Goal: Task Accomplishment & Management: Use online tool/utility

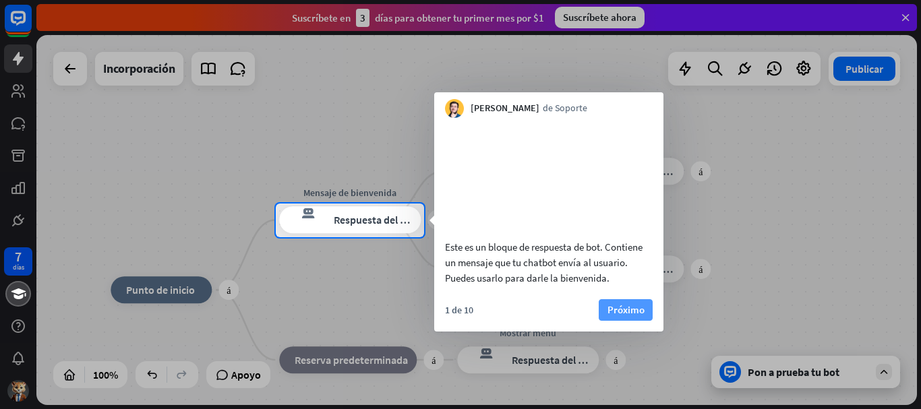
click at [638, 316] on font "Próximo" at bounding box center [625, 309] width 37 height 13
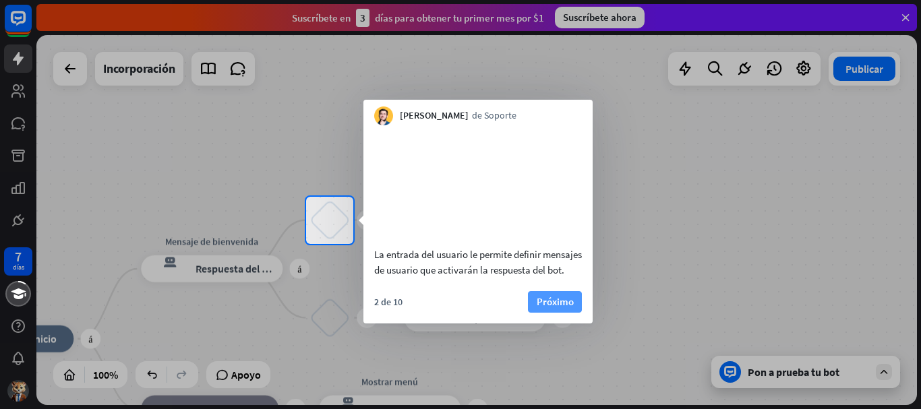
click at [572, 308] on font "Próximo" at bounding box center [554, 301] width 37 height 13
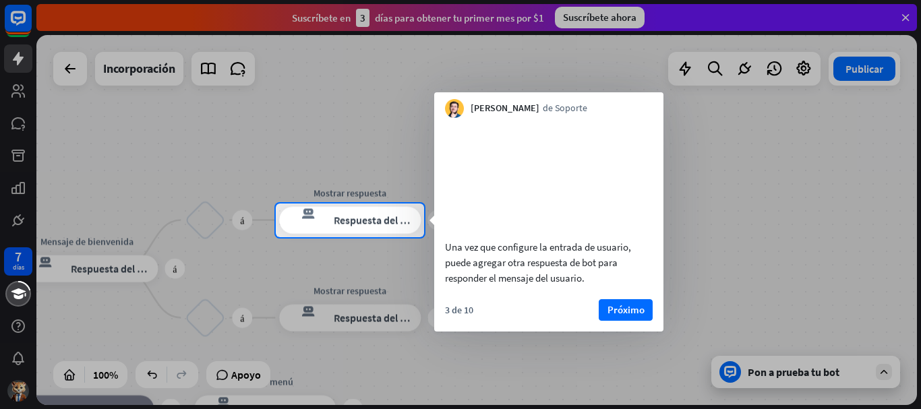
click at [691, 212] on div at bounding box center [672, 221] width 497 height 34
click at [623, 316] on font "Próximo" at bounding box center [625, 309] width 37 height 13
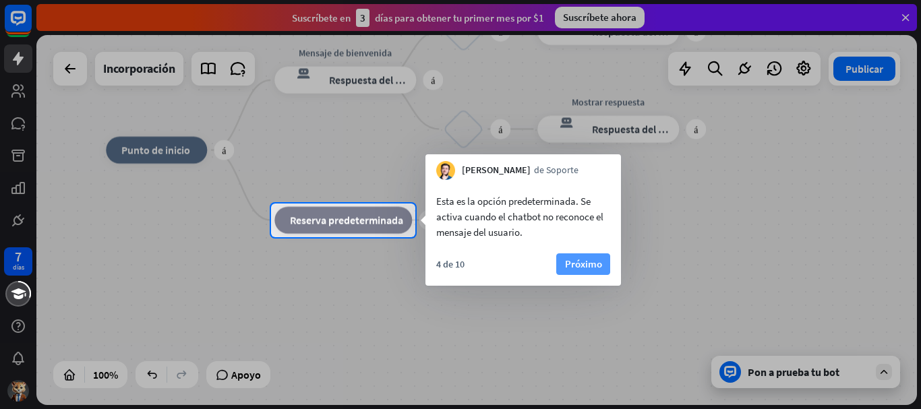
click at [582, 264] on font "Próximo" at bounding box center [583, 263] width 37 height 13
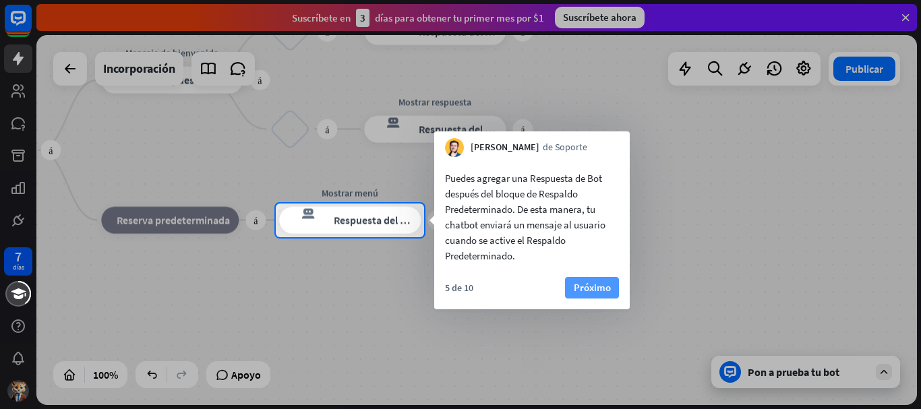
click at [600, 282] on font "Próximo" at bounding box center [591, 287] width 37 height 13
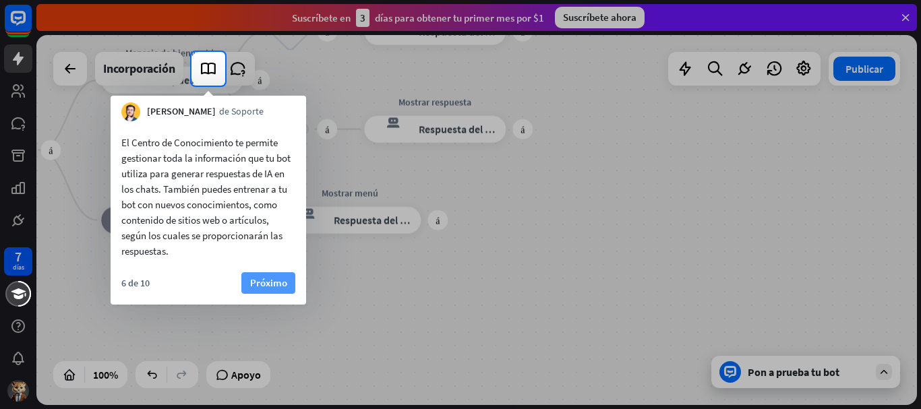
click at [266, 280] on font "Próximo" at bounding box center [268, 282] width 37 height 13
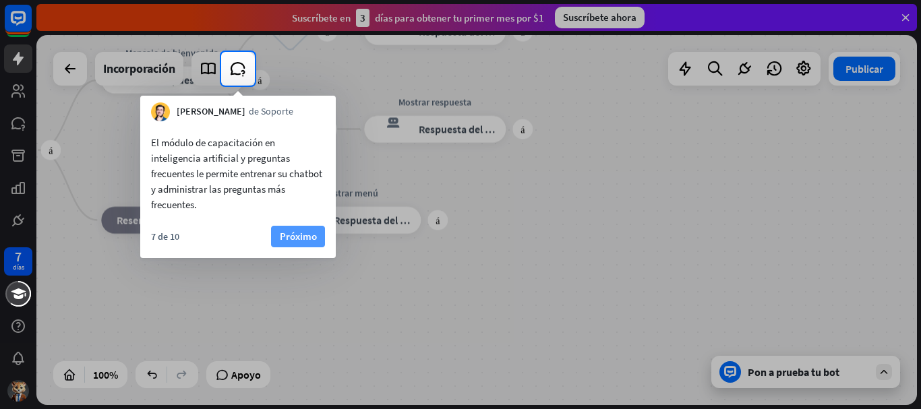
click at [289, 238] on font "Próximo" at bounding box center [298, 236] width 37 height 13
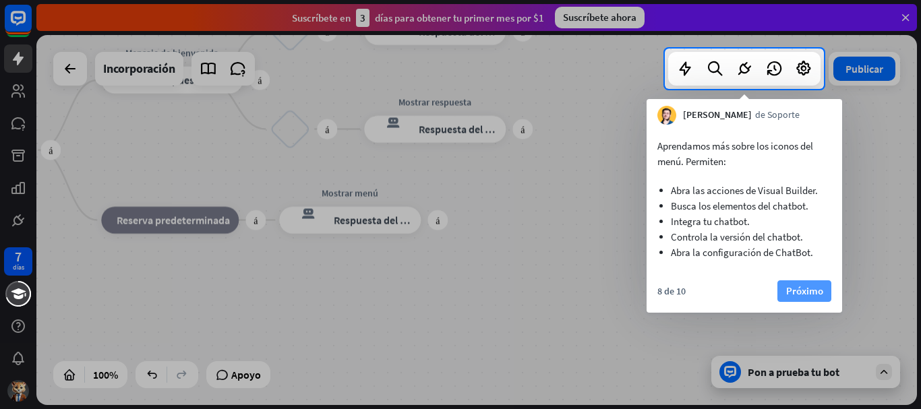
click at [799, 284] on font "Próximo" at bounding box center [804, 290] width 37 height 13
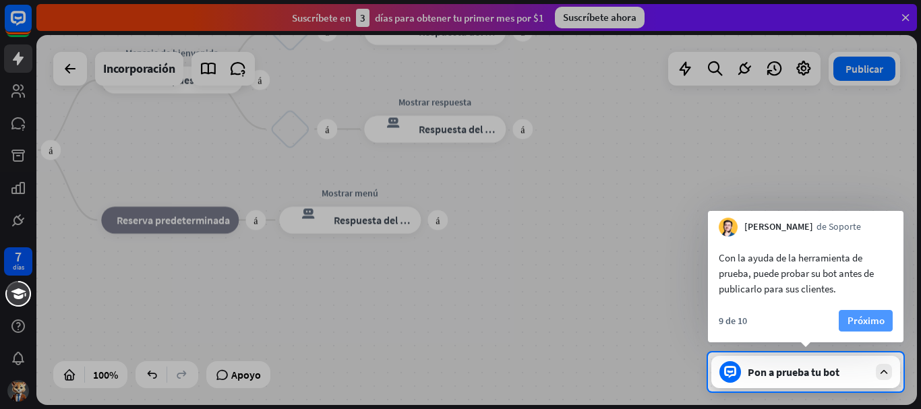
click at [861, 315] on font "Próximo" at bounding box center [865, 320] width 37 height 13
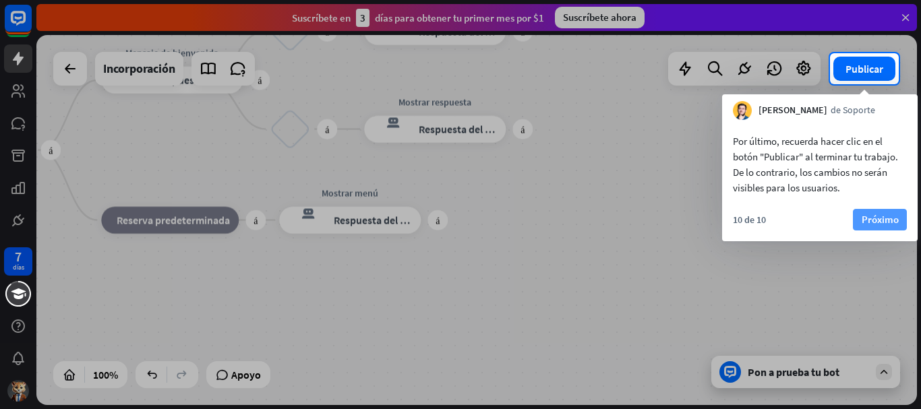
click at [871, 227] on font "Próximo" at bounding box center [879, 219] width 37 height 19
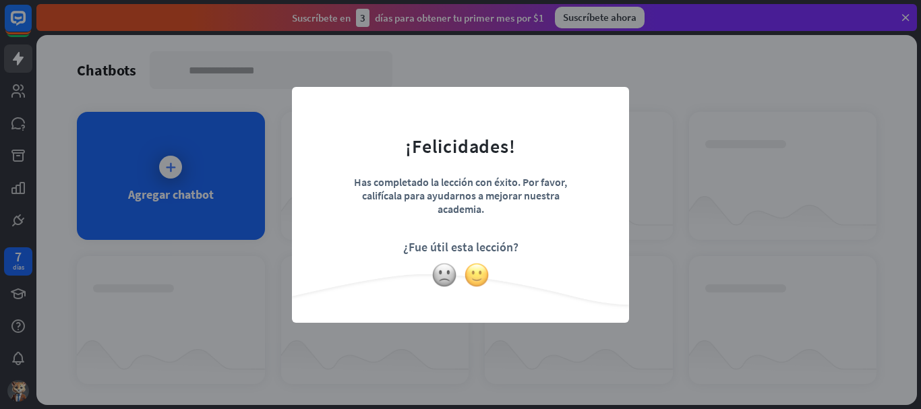
click at [475, 282] on img at bounding box center [477, 275] width 26 height 26
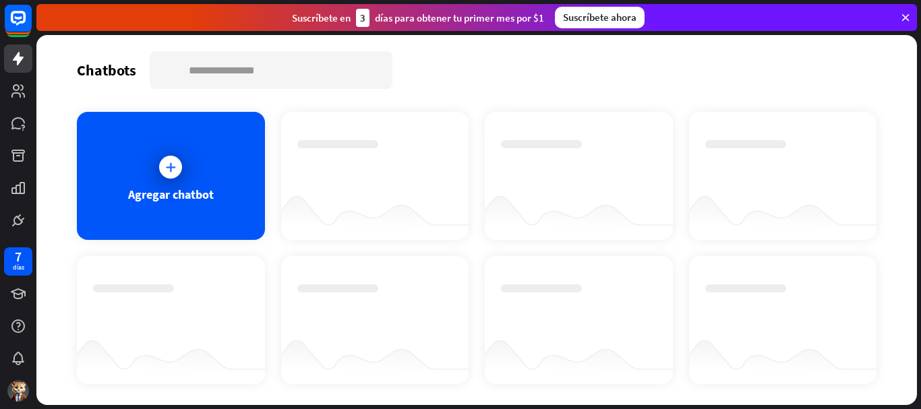
click at [239, 309] on div at bounding box center [171, 307] width 156 height 47
click at [212, 156] on div "Agregar chatbot" at bounding box center [171, 176] width 188 height 128
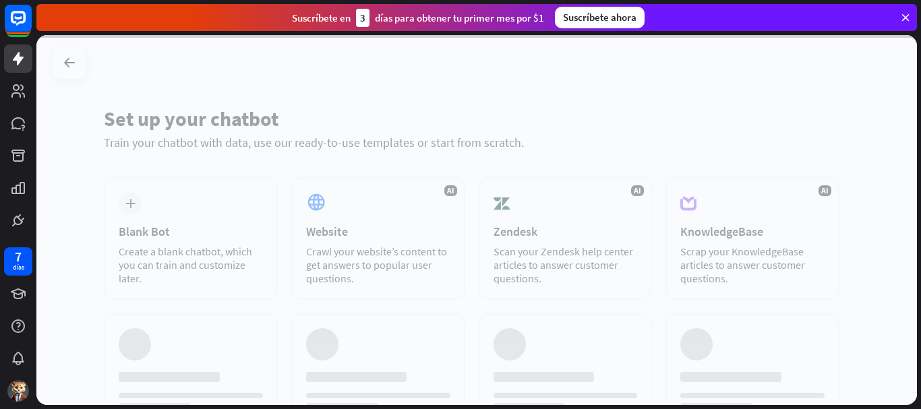
click at [212, 156] on div at bounding box center [476, 220] width 880 height 370
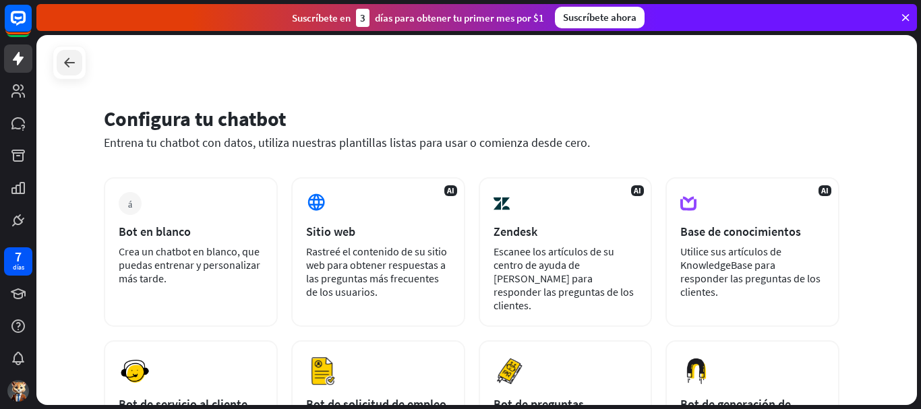
click at [67, 67] on icon at bounding box center [69, 63] width 16 height 16
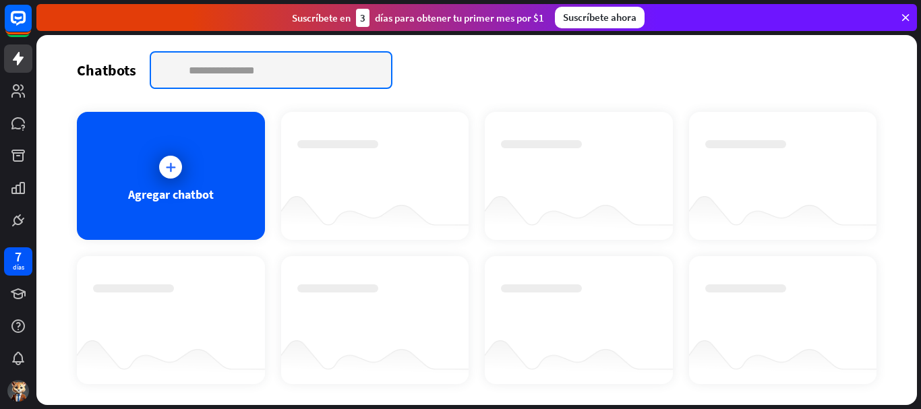
click at [310, 62] on input "text" at bounding box center [271, 70] width 240 height 35
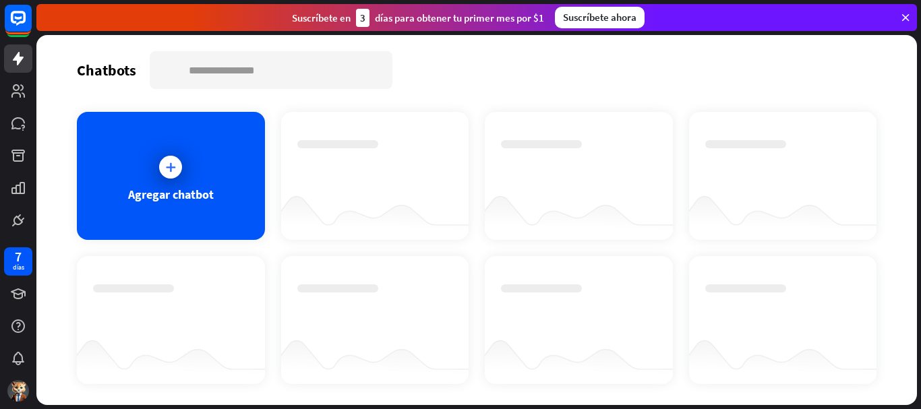
click at [908, 16] on icon at bounding box center [905, 17] width 12 height 12
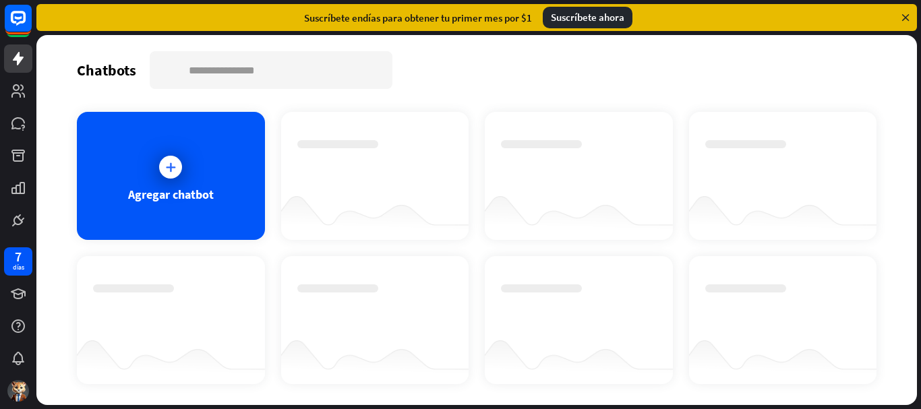
click at [904, 18] on icon at bounding box center [905, 17] width 12 height 12
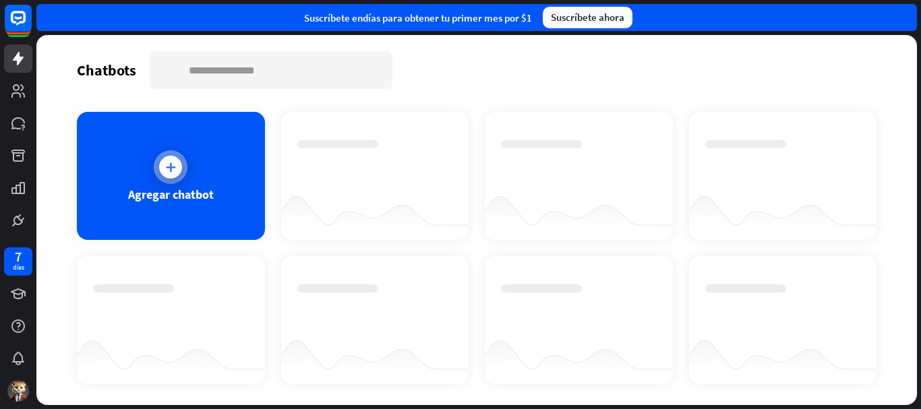
click at [170, 168] on icon at bounding box center [170, 166] width 13 height 13
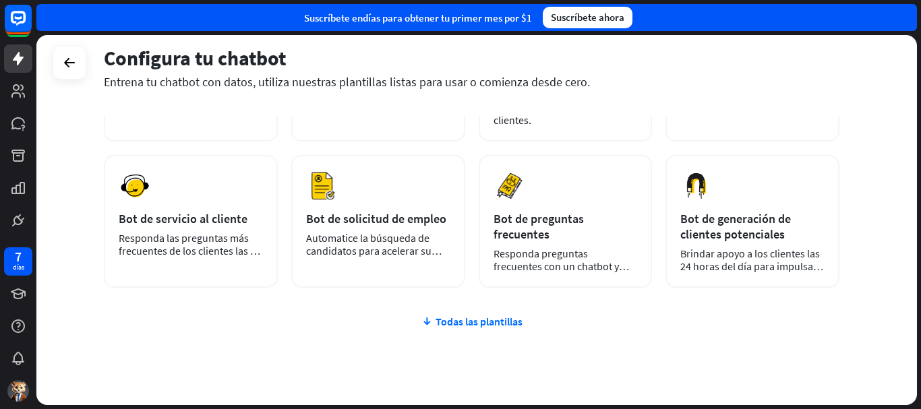
scroll to position [185, 0]
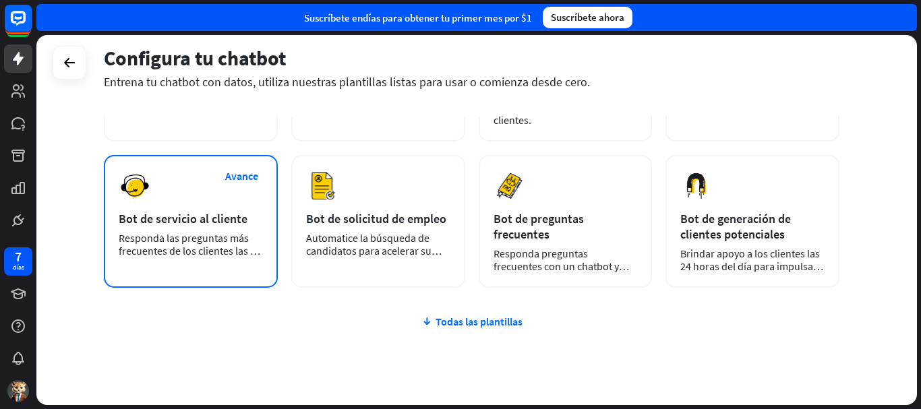
click at [187, 191] on div "Avance Bot de servicio al cliente Responda las preguntas más frecuentes de los …" at bounding box center [191, 221] width 174 height 133
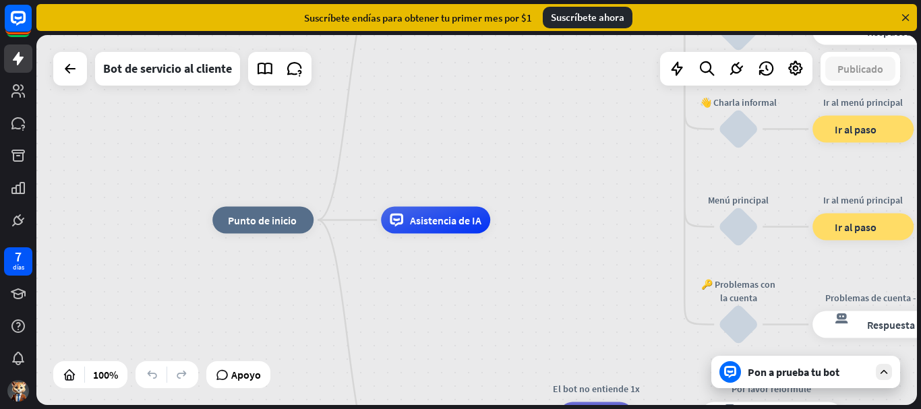
click at [776, 371] on font "Pon a prueba tu bot" at bounding box center [793, 371] width 92 height 13
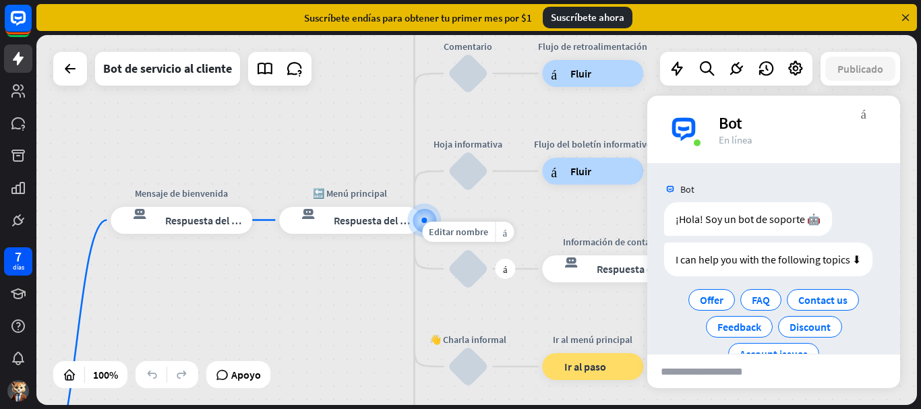
scroll to position [34, 0]
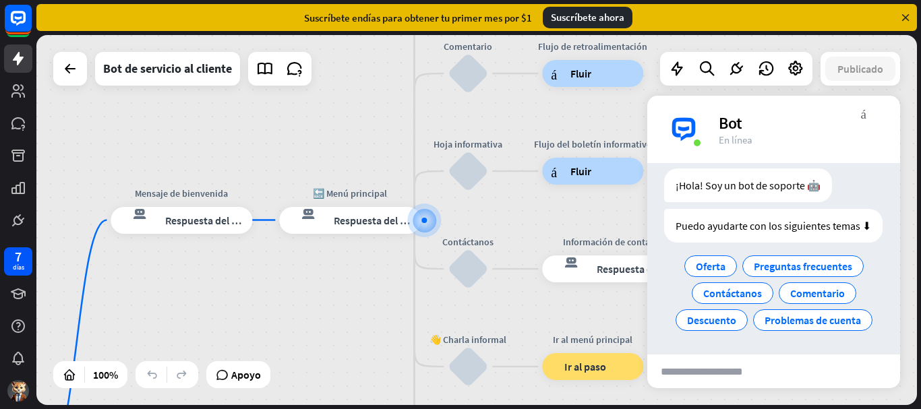
click at [589, 20] on font "Suscríbete ahora" at bounding box center [587, 17] width 73 height 13
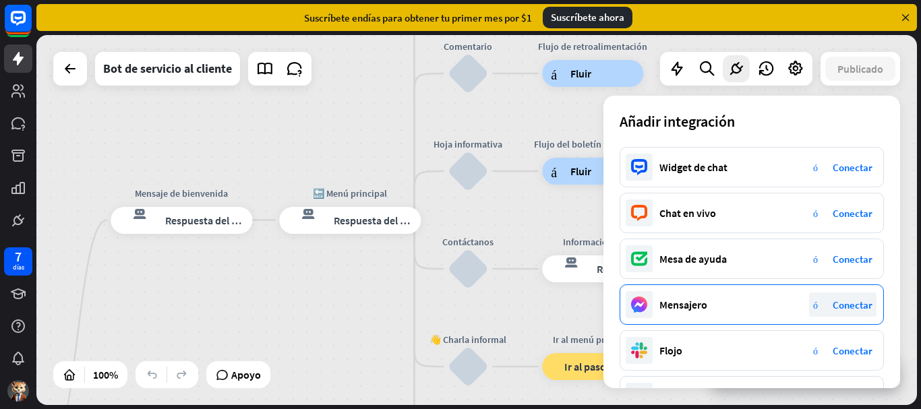
click at [833, 309] on font "Conectar" at bounding box center [852, 305] width 40 height 13
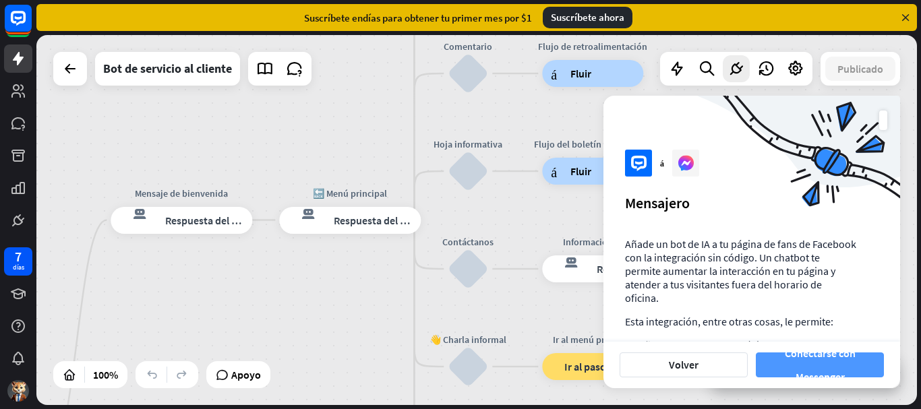
click at [815, 369] on font "Conectarse con Messenger" at bounding box center [819, 364] width 71 height 37
